Goal: Task Accomplishment & Management: Complete application form

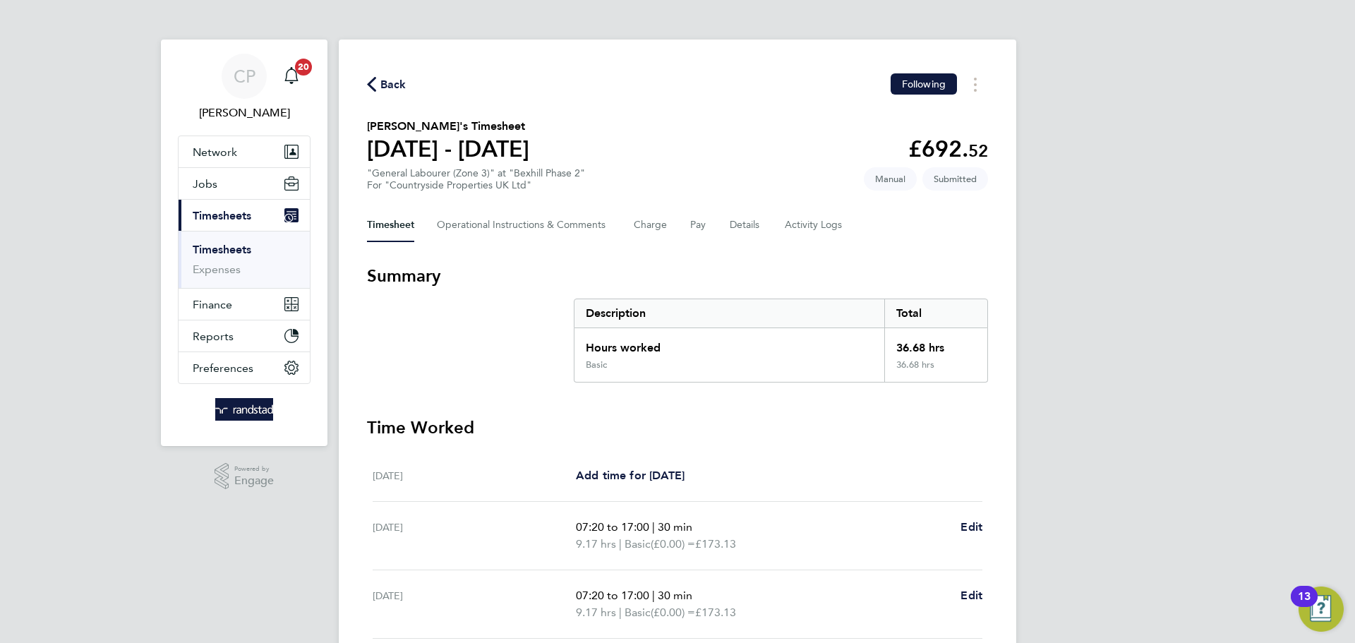
click at [370, 78] on icon "button" at bounding box center [371, 84] width 9 height 15
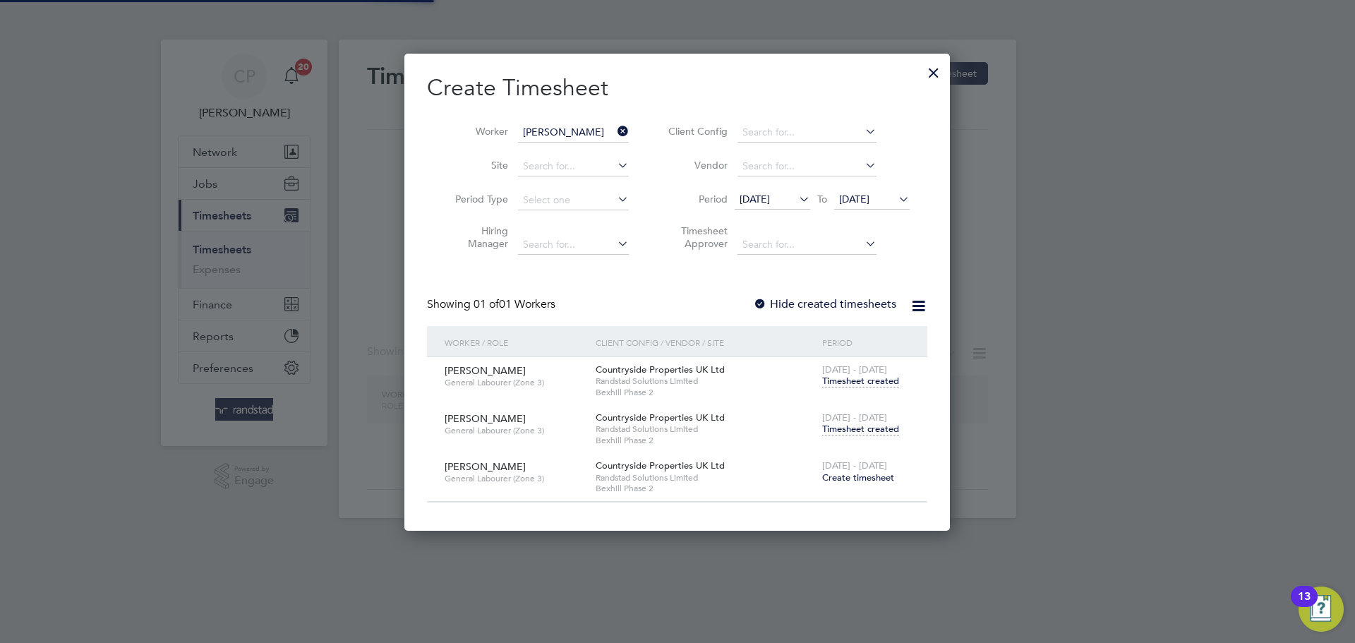
scroll to position [476, 546]
click at [615, 131] on icon at bounding box center [615, 131] width 0 height 20
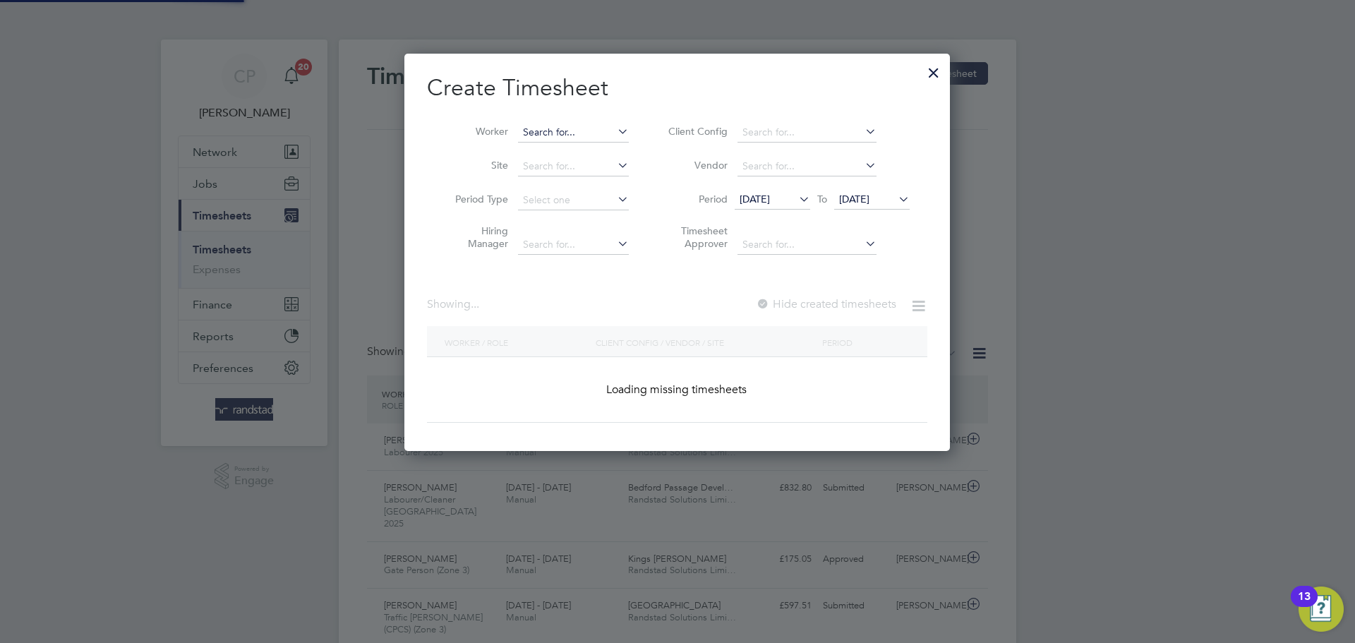
scroll to position [0, 0]
click at [575, 128] on input at bounding box center [573, 133] width 111 height 20
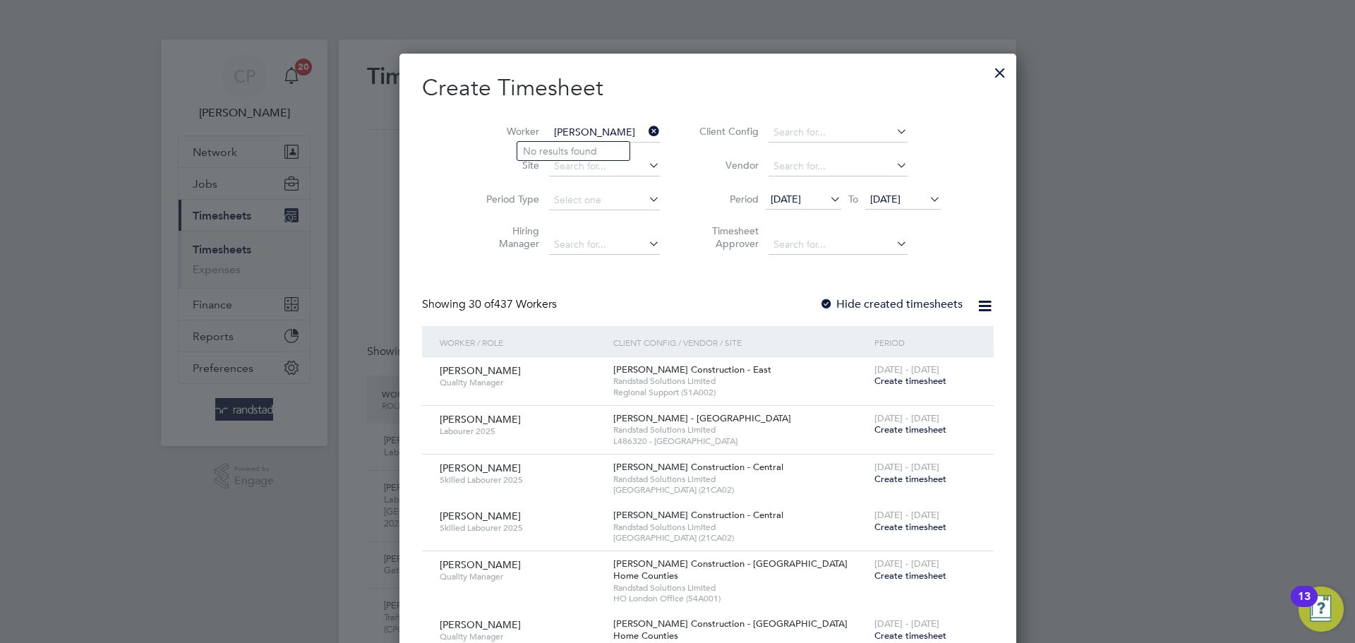
type input "[PERSON_NAME]"
click at [646, 126] on icon at bounding box center [646, 131] width 0 height 20
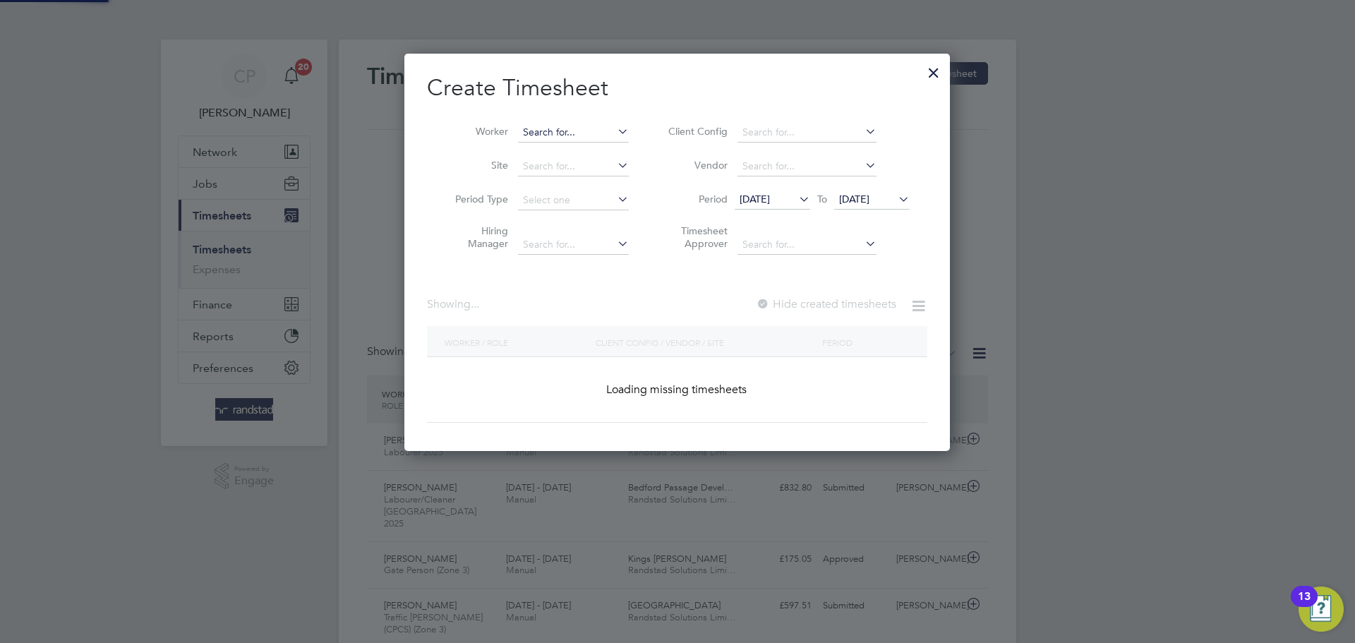
click at [582, 128] on input at bounding box center [573, 133] width 111 height 20
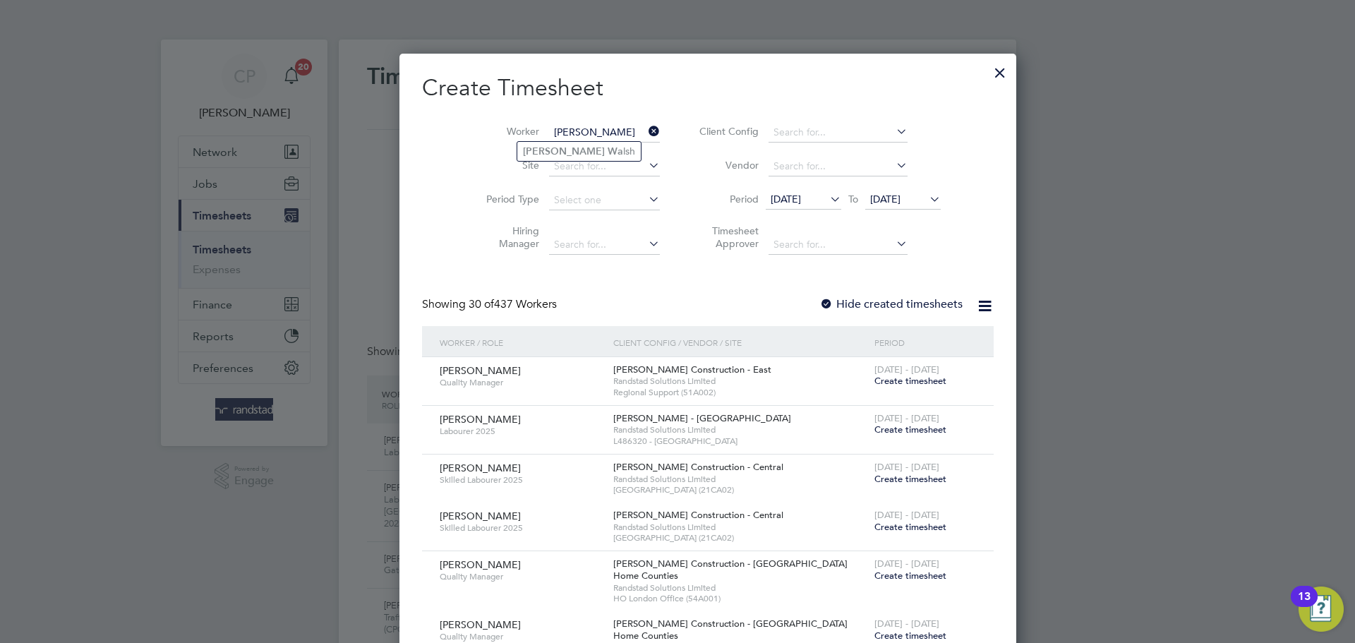
type input "[PERSON_NAME]"
click at [873, 183] on li "Period [DATE] To [DATE]" at bounding box center [817, 200] width 281 height 34
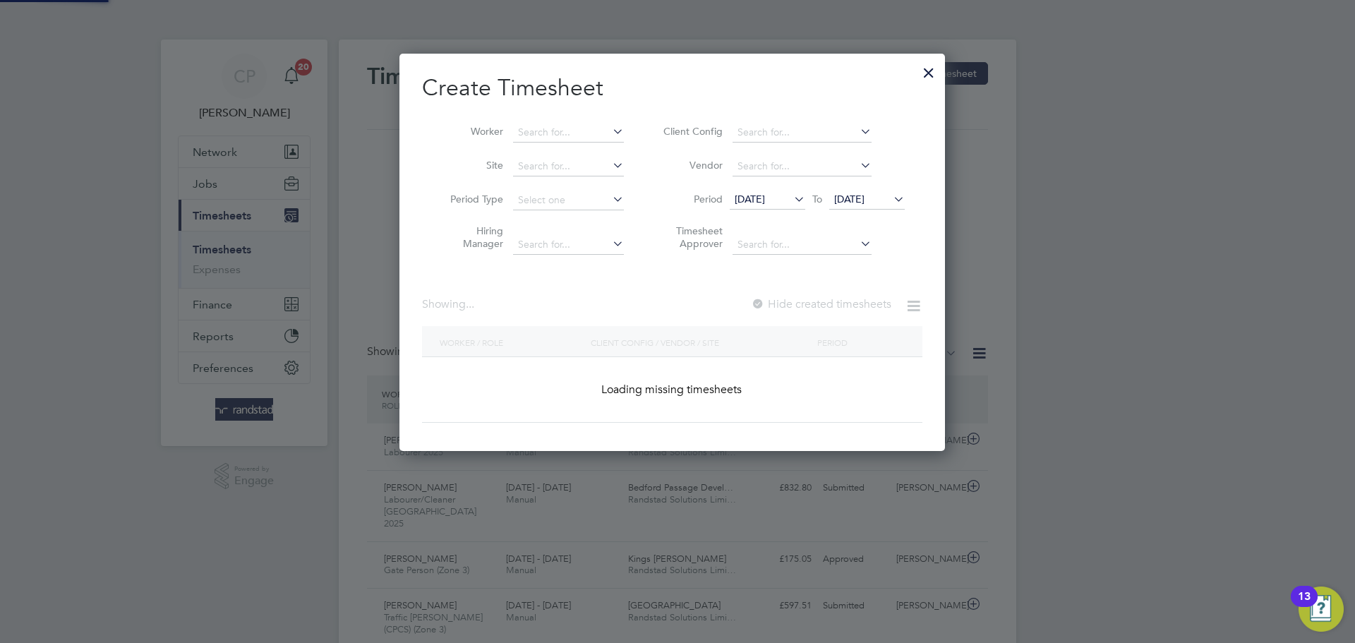
click at [864, 198] on span "[DATE]" at bounding box center [849, 199] width 30 height 13
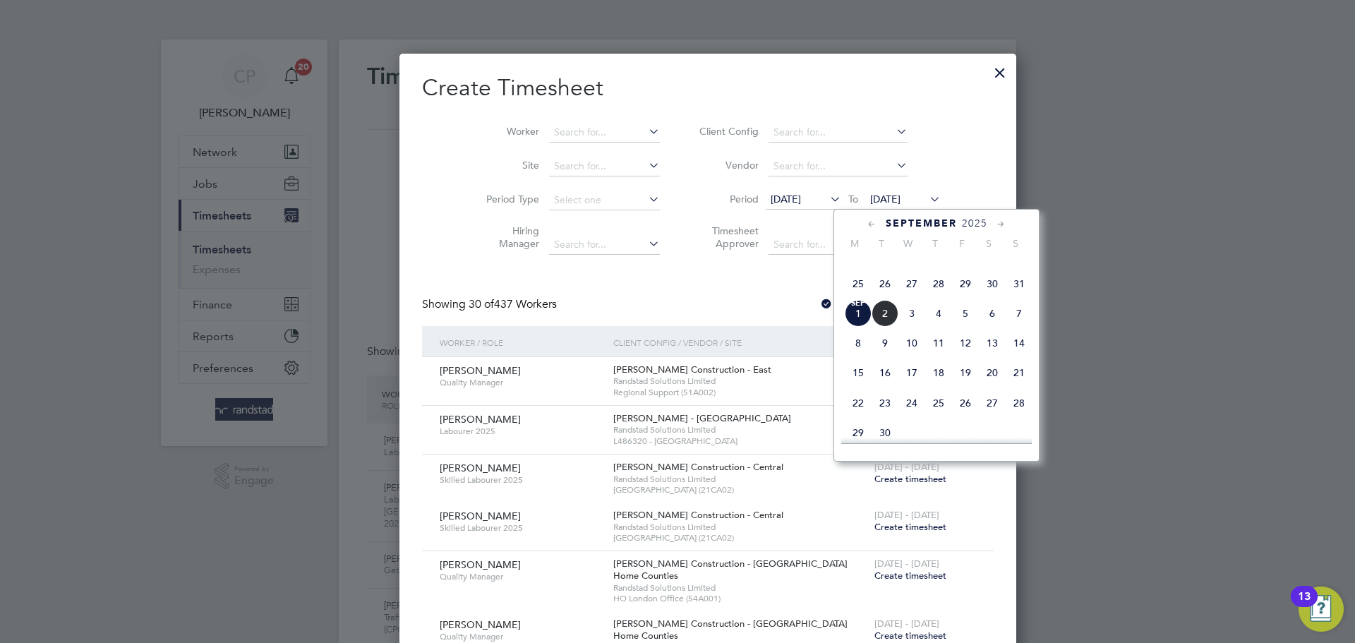
click at [857, 356] on span "8" at bounding box center [858, 343] width 27 height 27
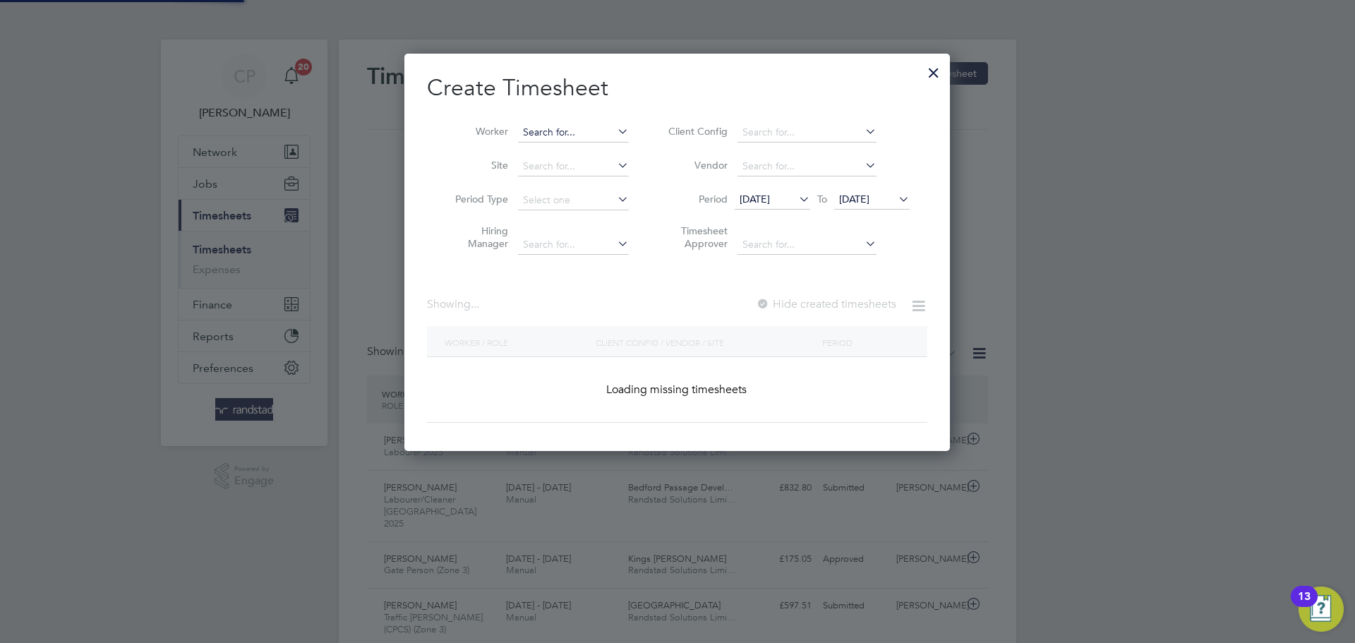
click at [558, 131] on input at bounding box center [573, 133] width 111 height 20
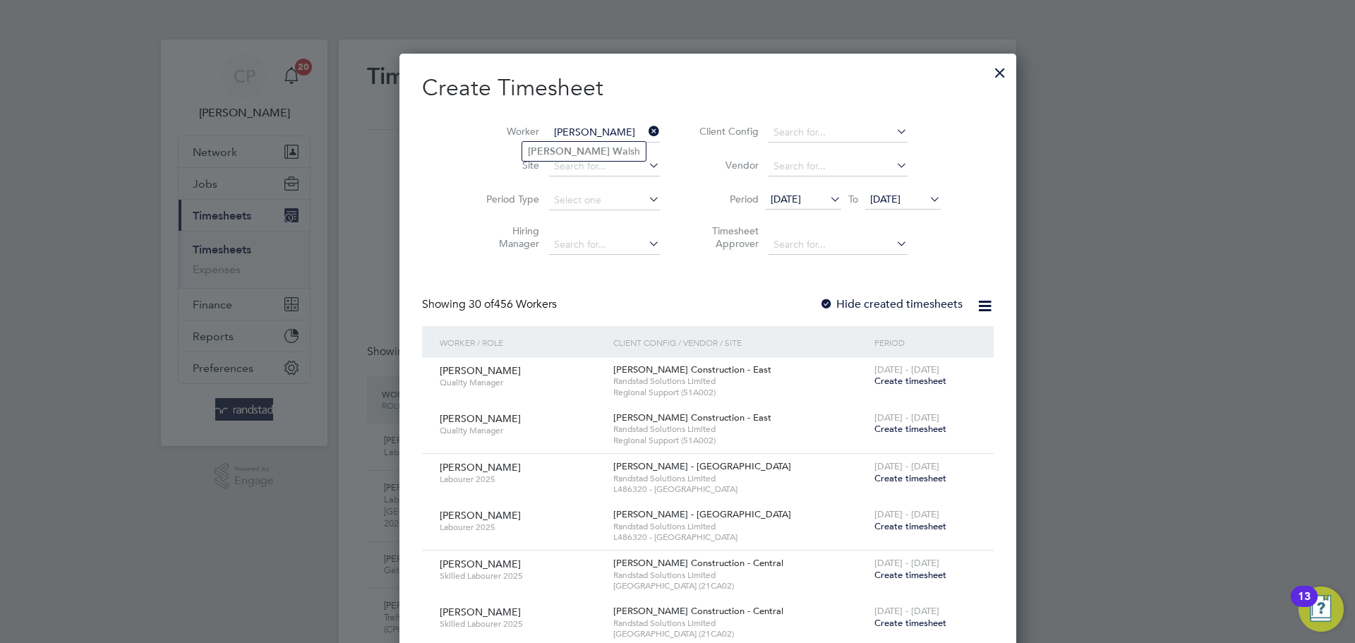
type input "[PERSON_NAME]"
click at [987, 69] on div at bounding box center [999, 68] width 25 height 25
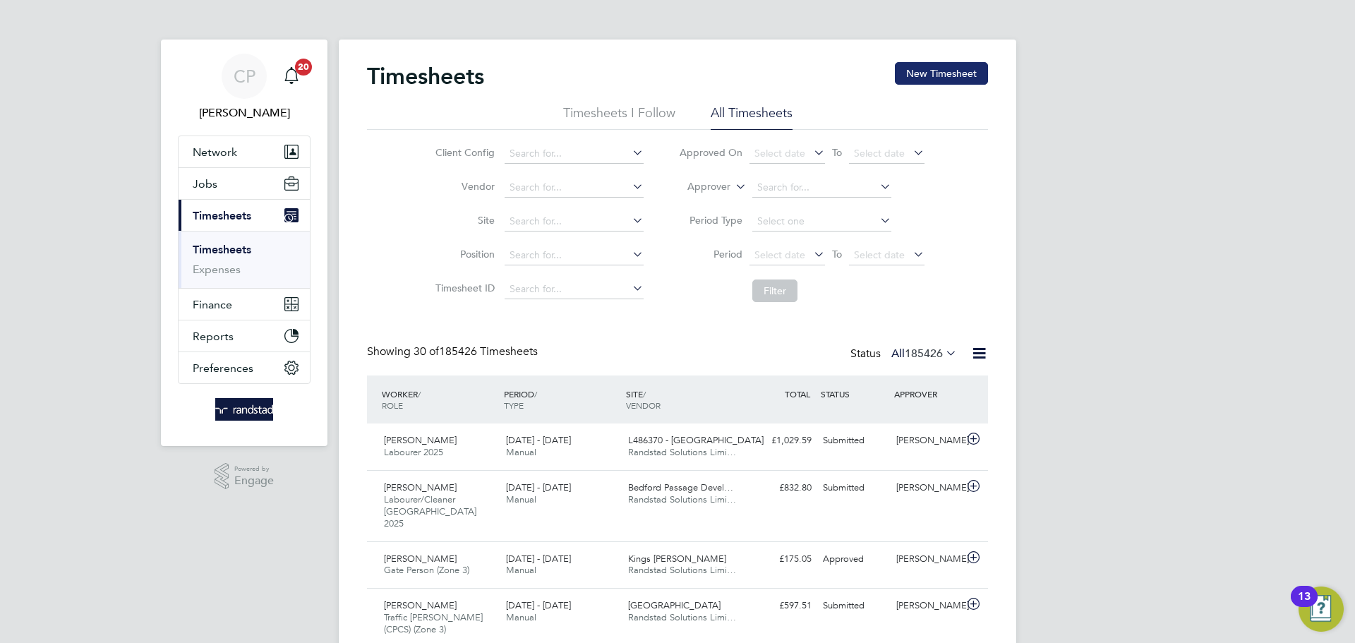
click at [931, 76] on button "New Timesheet" at bounding box center [941, 73] width 93 height 23
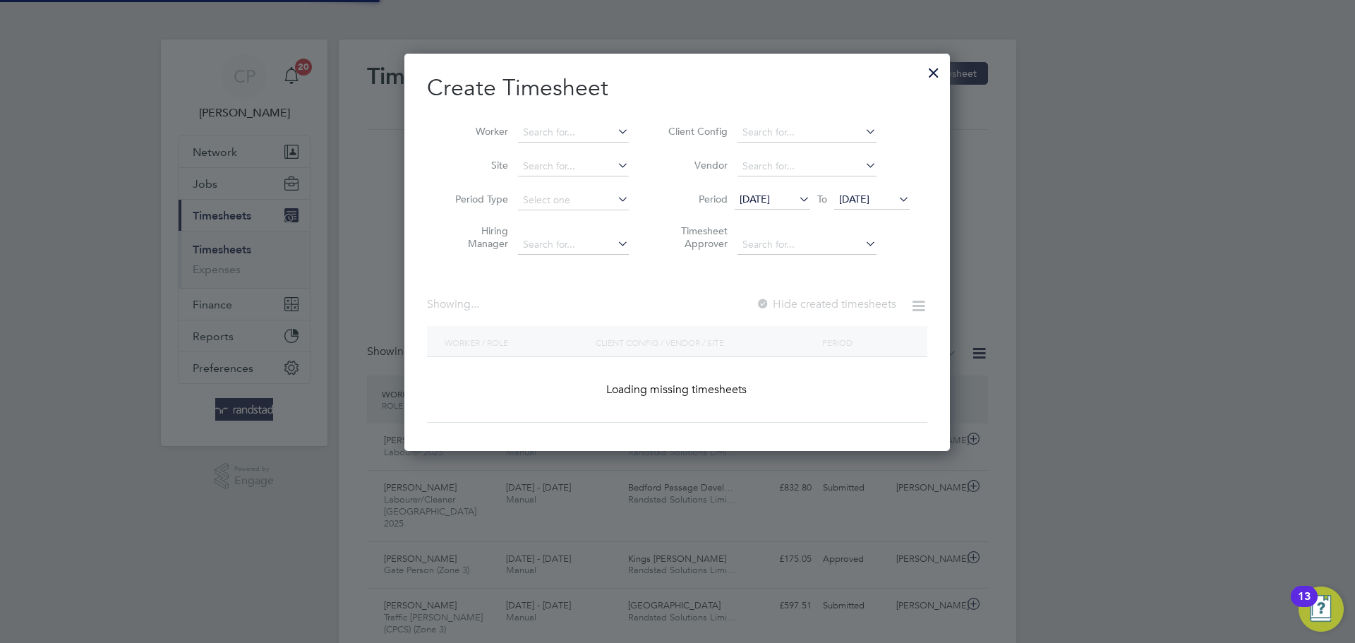
scroll to position [398, 546]
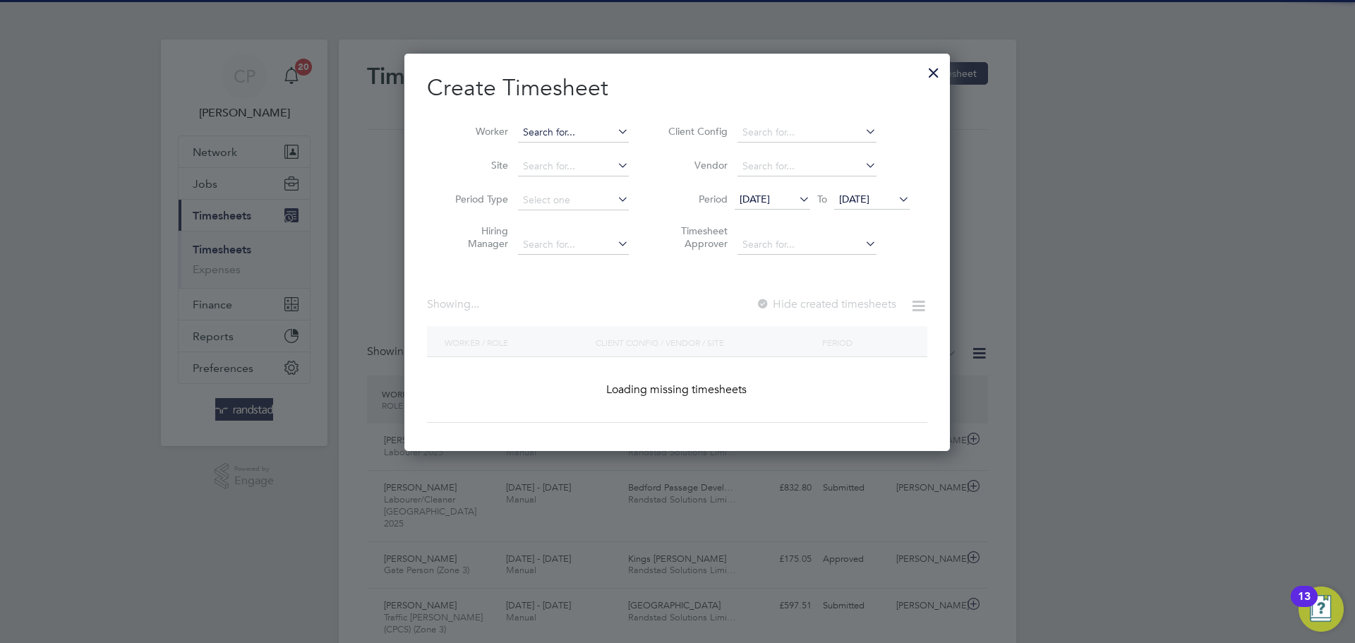
click at [599, 128] on input at bounding box center [573, 133] width 111 height 20
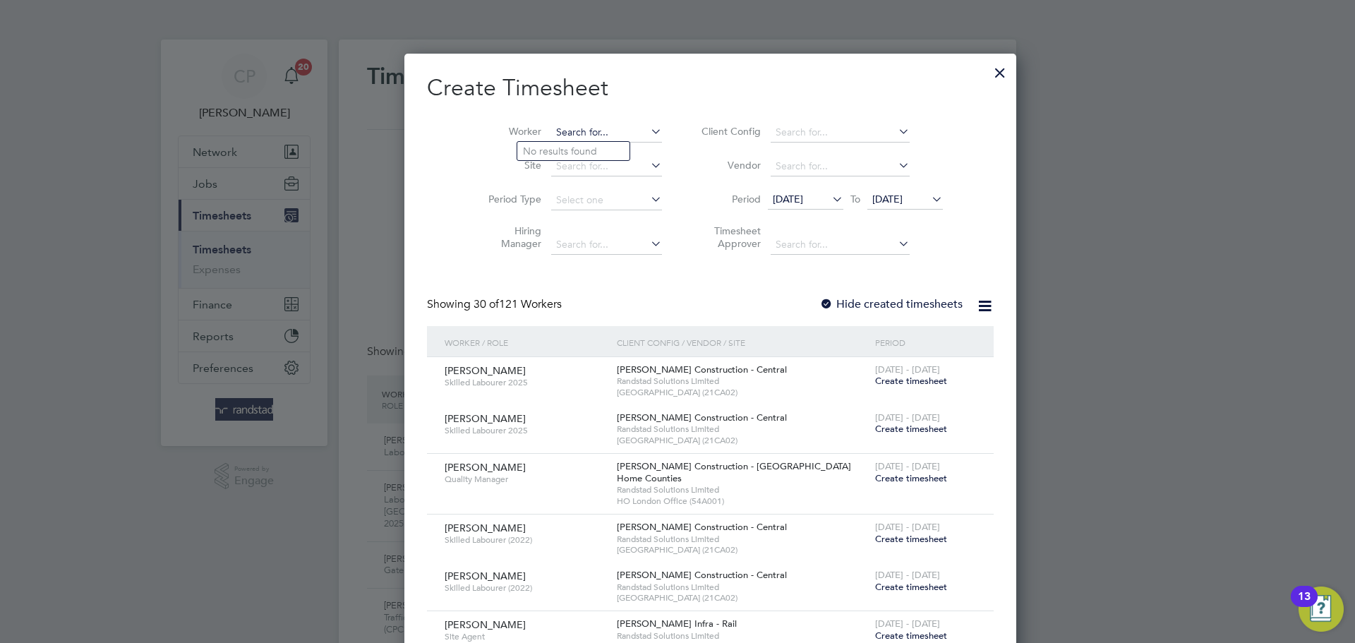
scroll to position [2652, 546]
click at [608, 147] on b "Hawkin" at bounding box center [625, 151] width 35 height 12
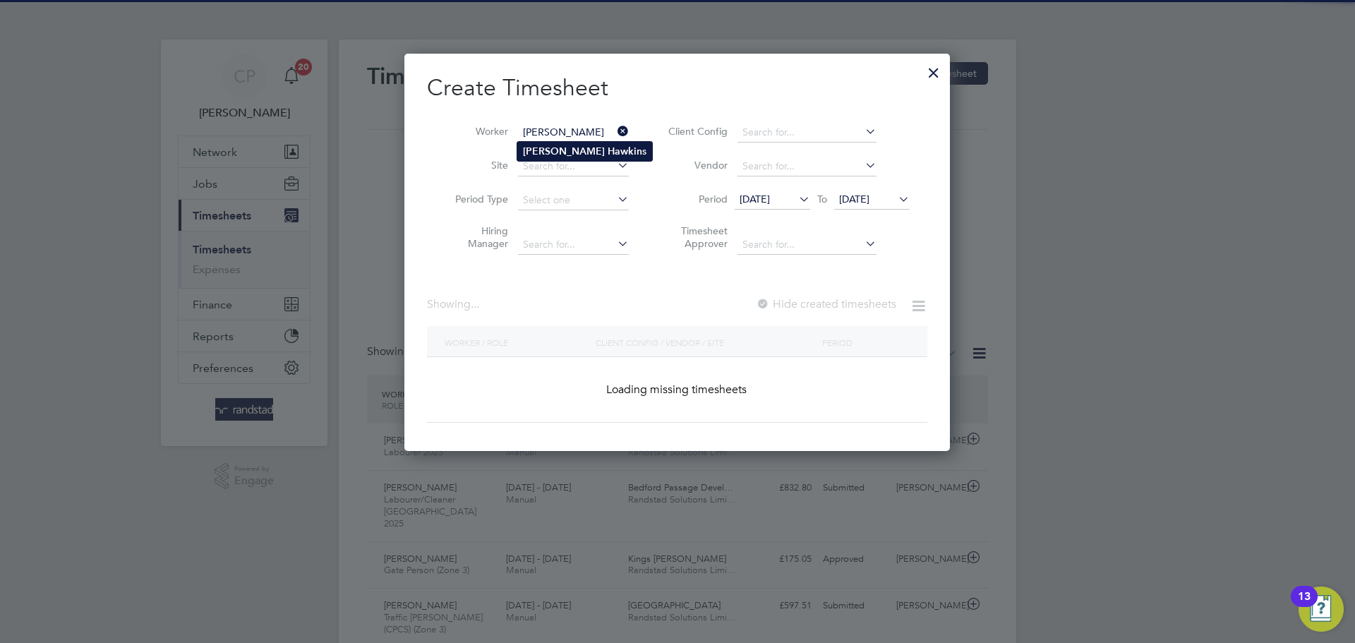
type input "[PERSON_NAME]"
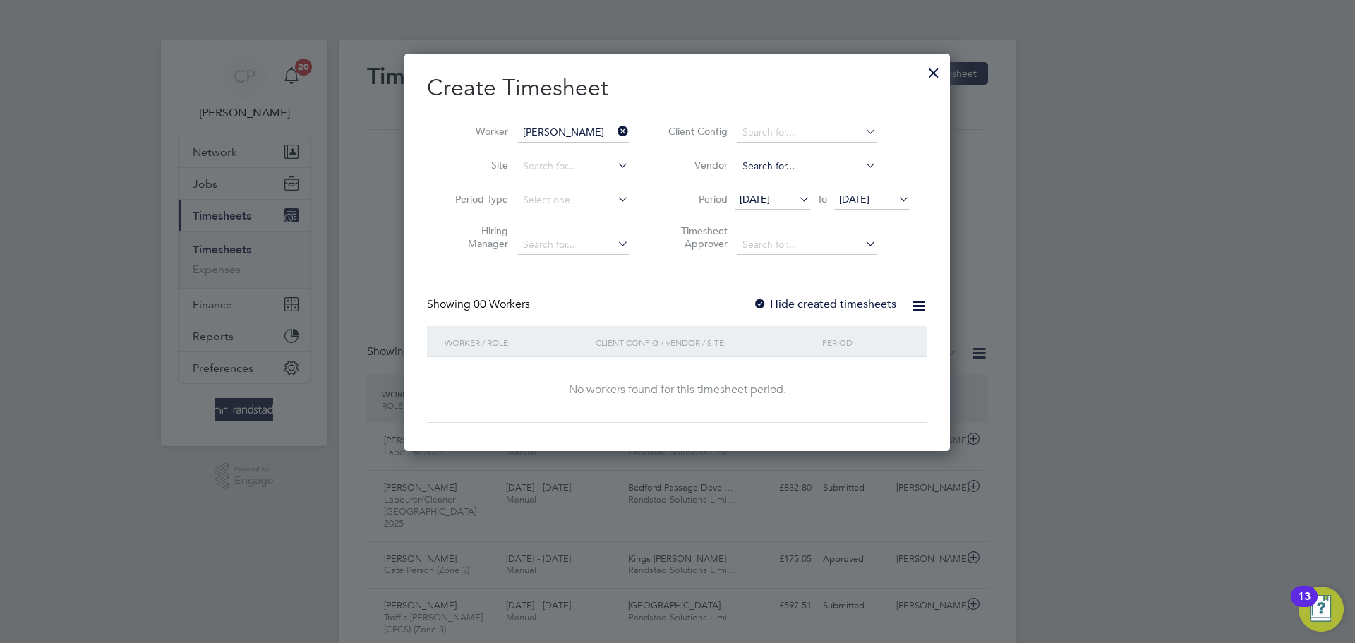
scroll to position [398, 546]
click at [869, 197] on span "[DATE]" at bounding box center [854, 199] width 30 height 13
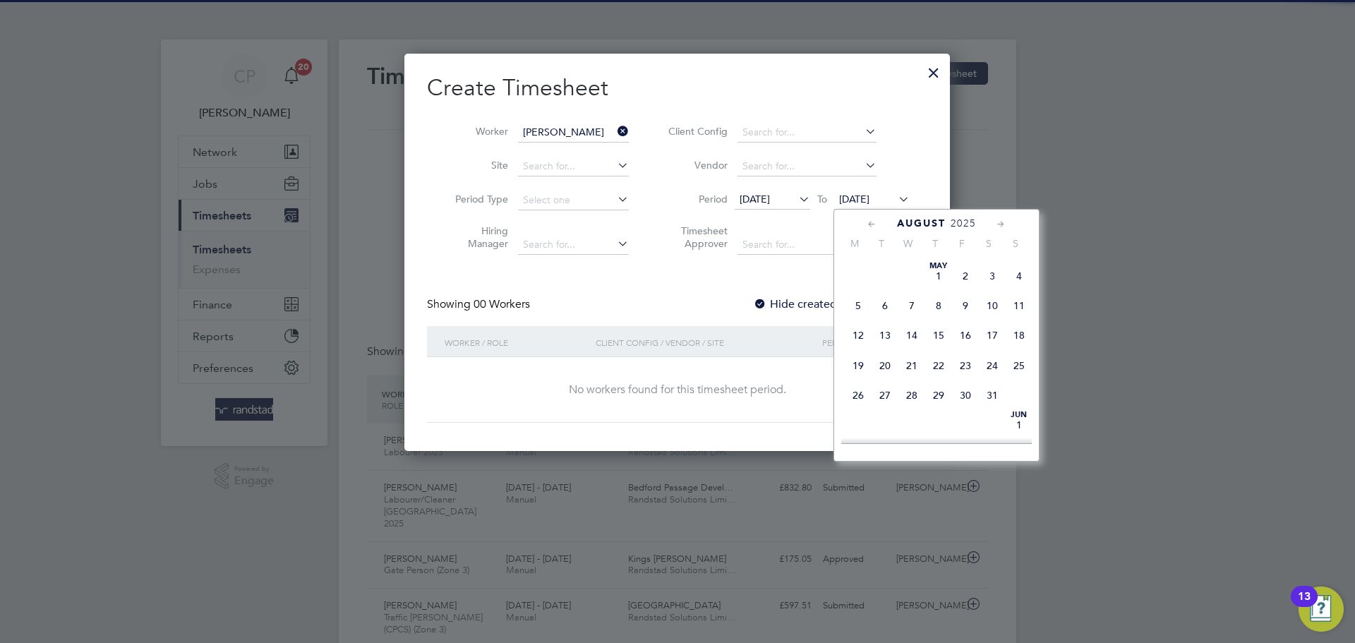
scroll to position [564, 0]
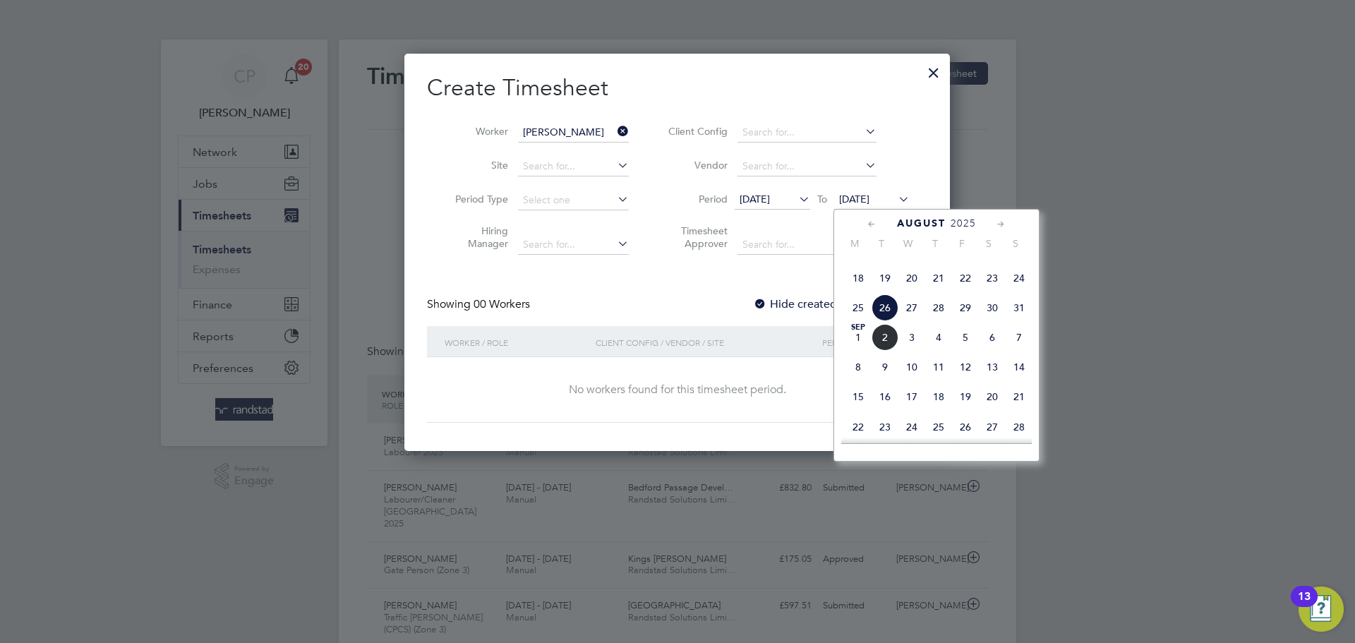
click at [867, 351] on span "[DATE]" at bounding box center [858, 337] width 27 height 27
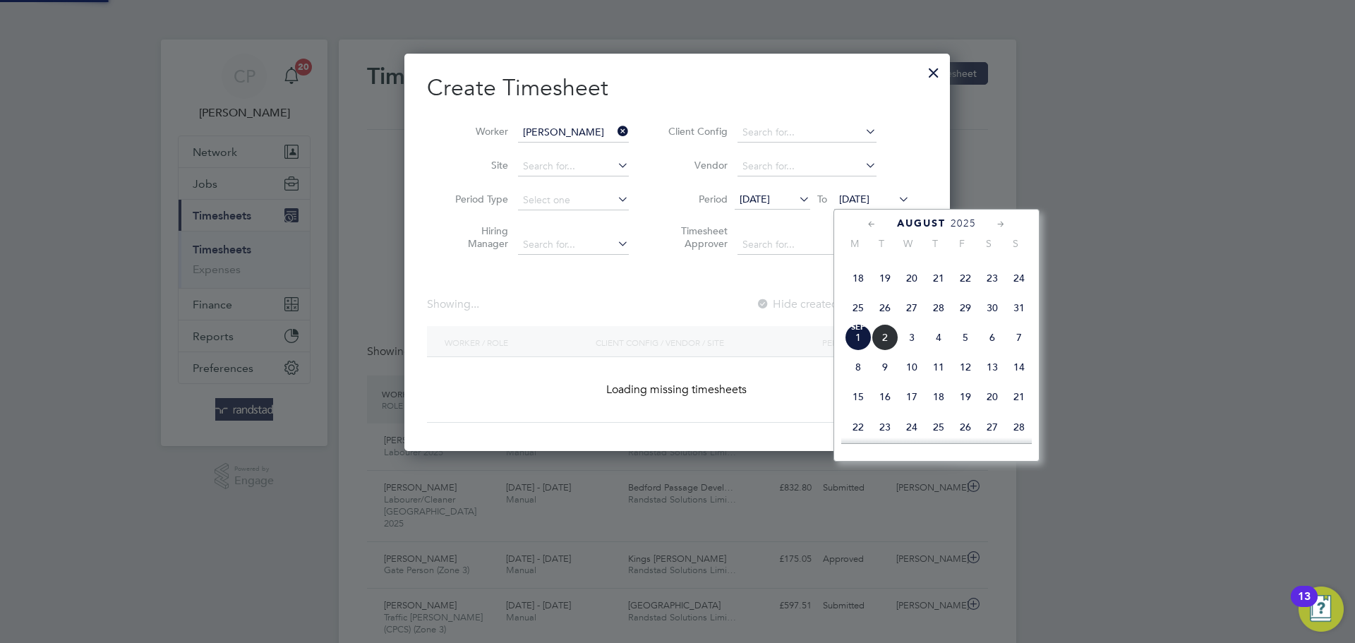
scroll to position [398, 546]
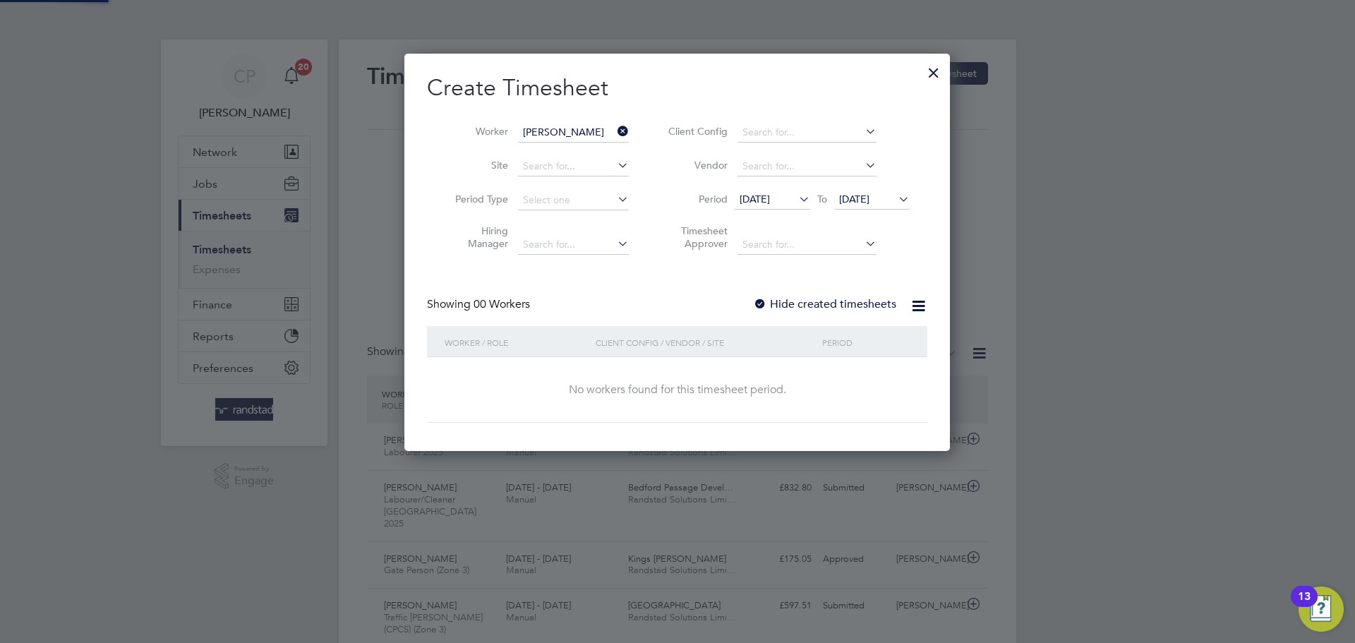
click at [828, 304] on label "Hide created timesheets" at bounding box center [824, 304] width 143 height 14
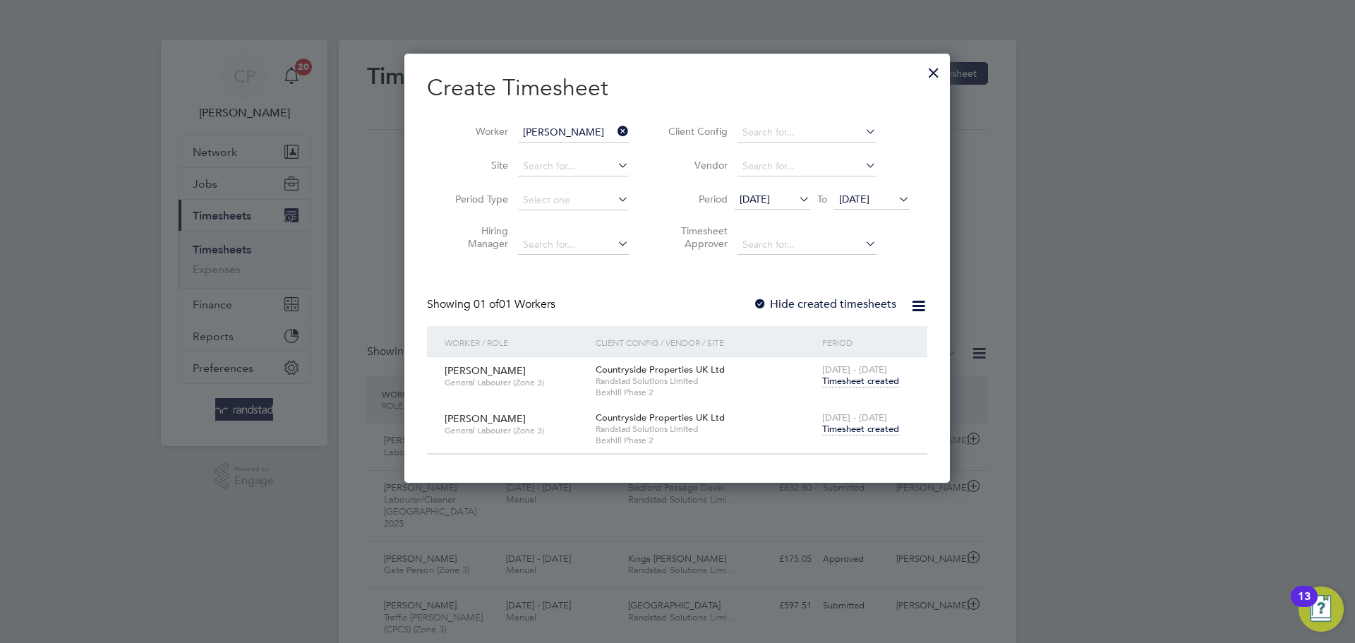
click at [849, 426] on span "Timesheet created" at bounding box center [860, 429] width 77 height 13
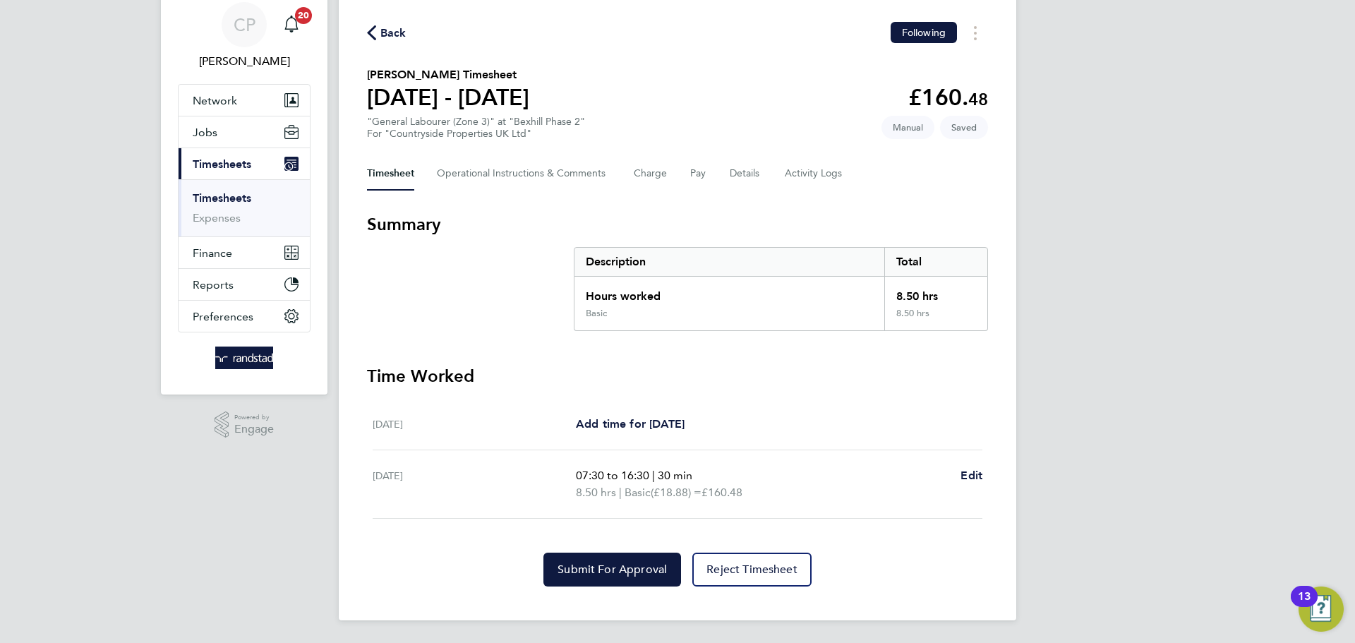
click at [718, 484] on p "8.50 hrs | Basic (£18.88) = £160.48" at bounding box center [762, 492] width 373 height 17
